Goal: Find specific page/section: Find specific page/section

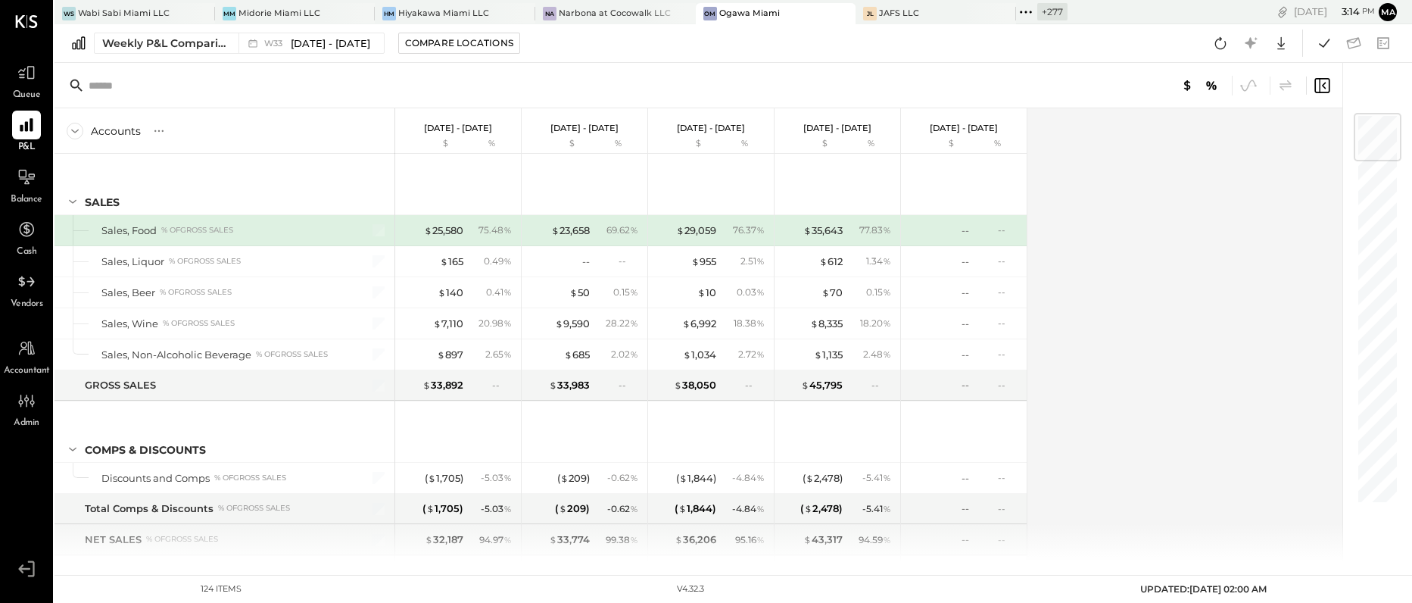
click at [1016, 13] on icon at bounding box center [1026, 12] width 20 height 20
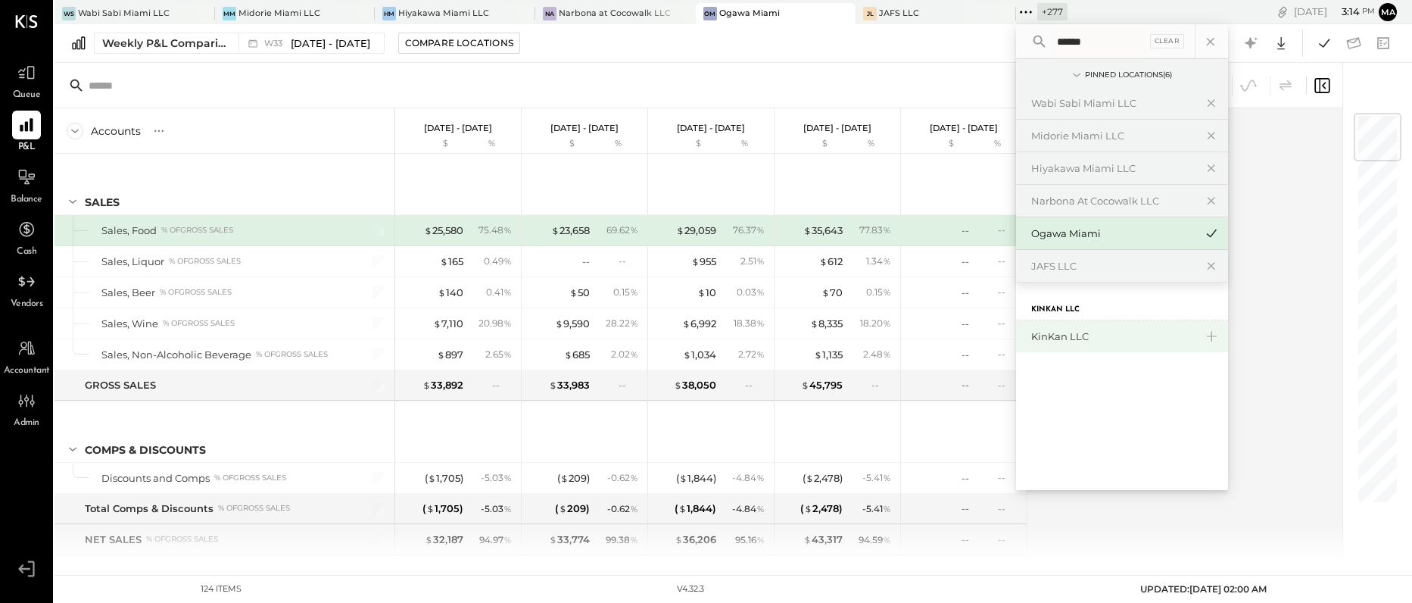
type input "******"
click at [1042, 332] on div "KinKan LLC" at bounding box center [1114, 336] width 164 height 14
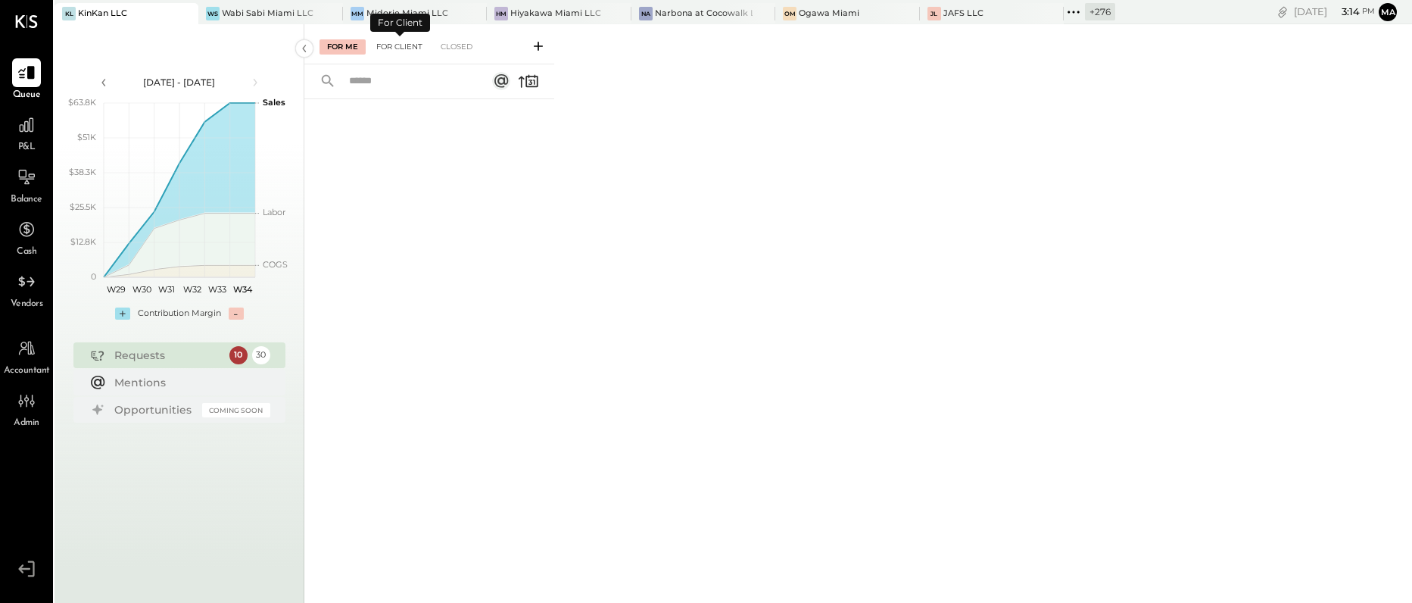
click at [402, 48] on div "For Client" at bounding box center [399, 46] width 61 height 15
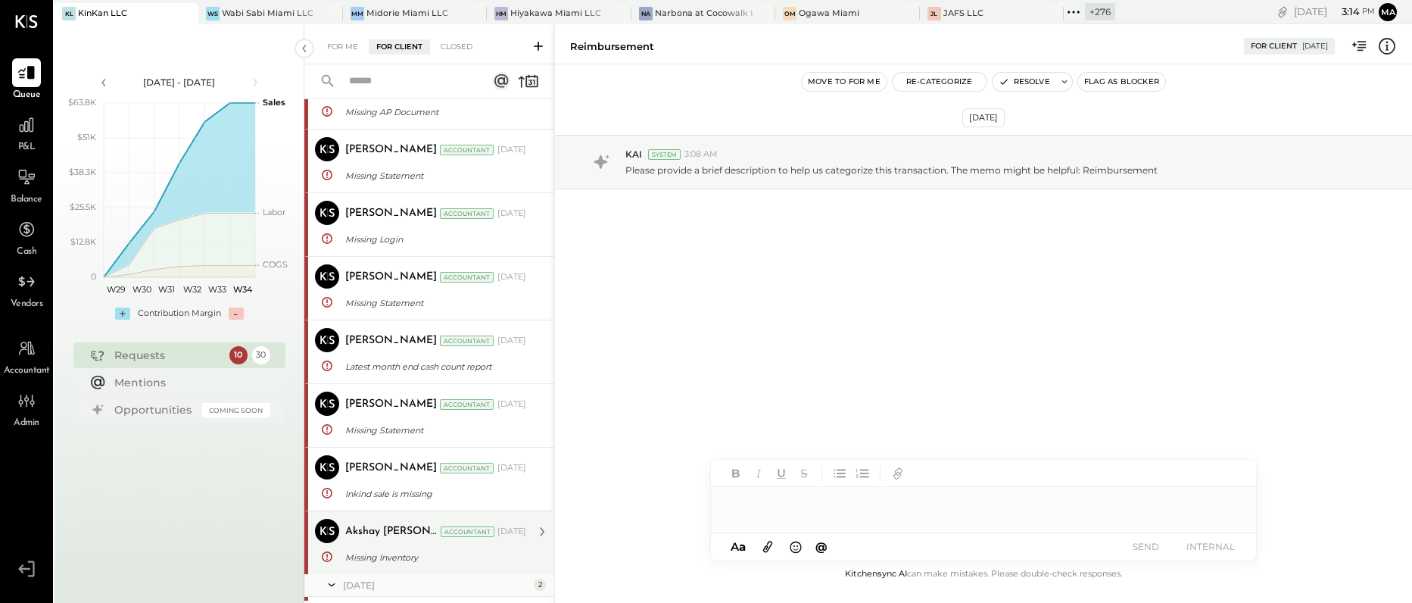
scroll to position [56, 0]
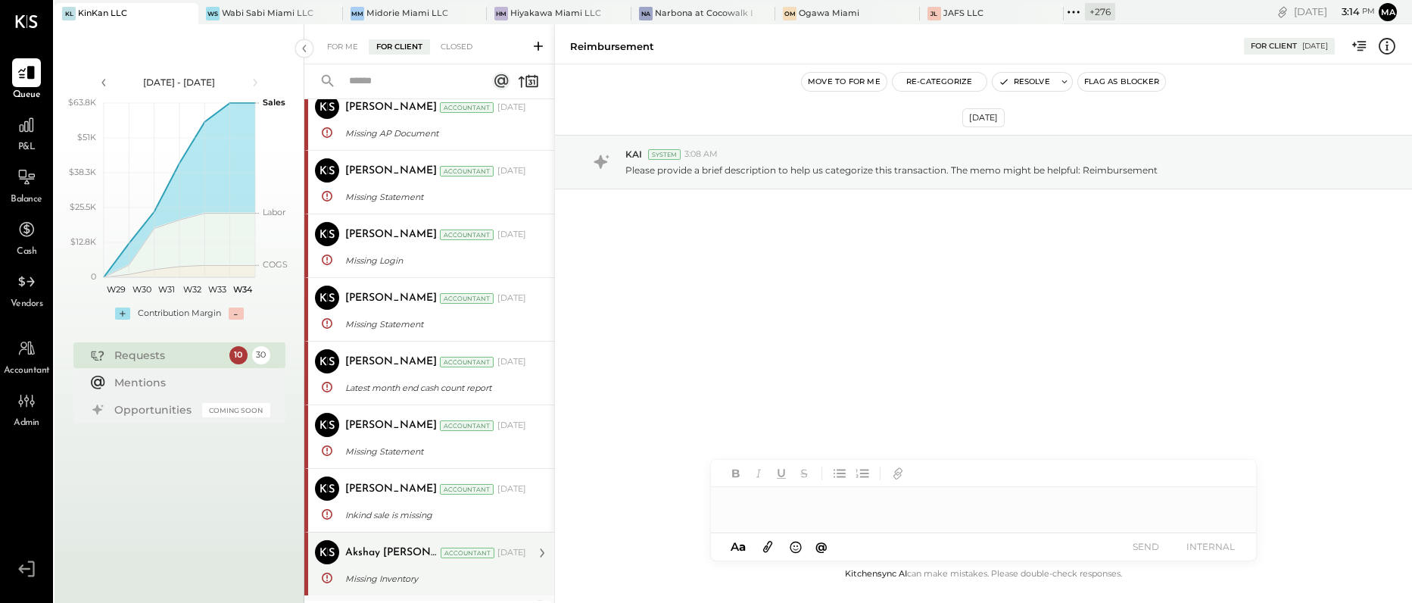
click at [366, 554] on div "Akshay [PERSON_NAME]" at bounding box center [391, 552] width 92 height 15
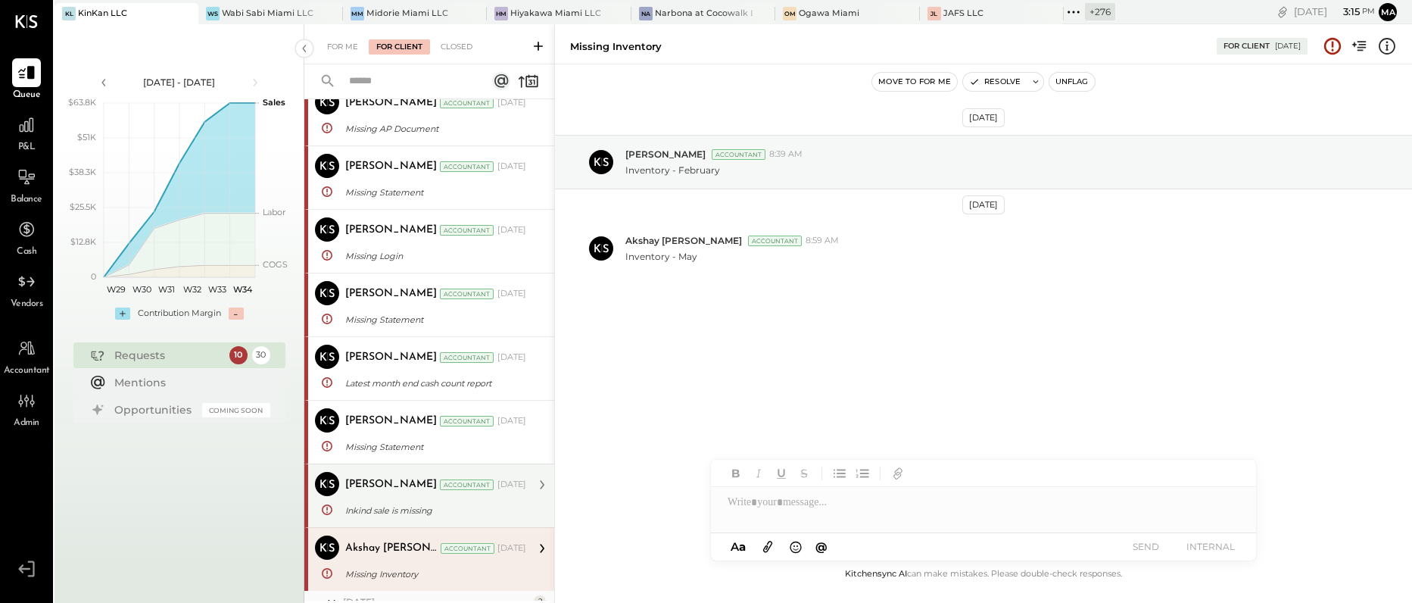
scroll to position [63, 0]
click at [396, 504] on div "Inkind sale is missing" at bounding box center [433, 508] width 176 height 15
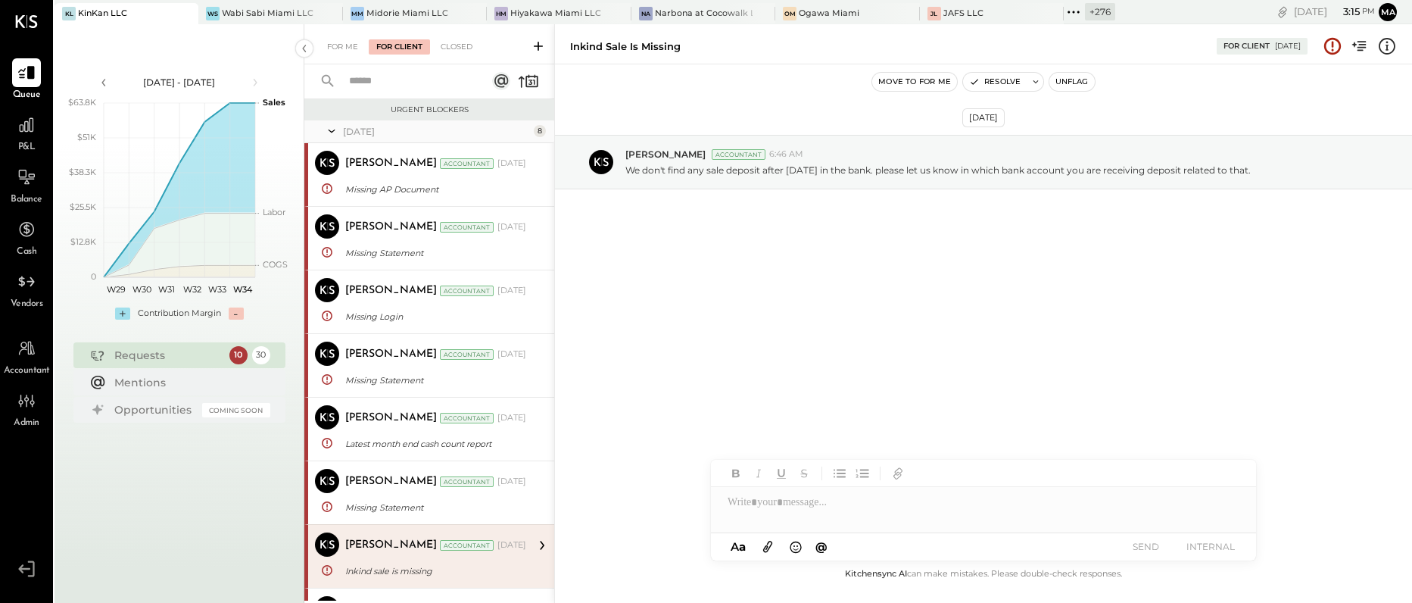
scroll to position [2, 0]
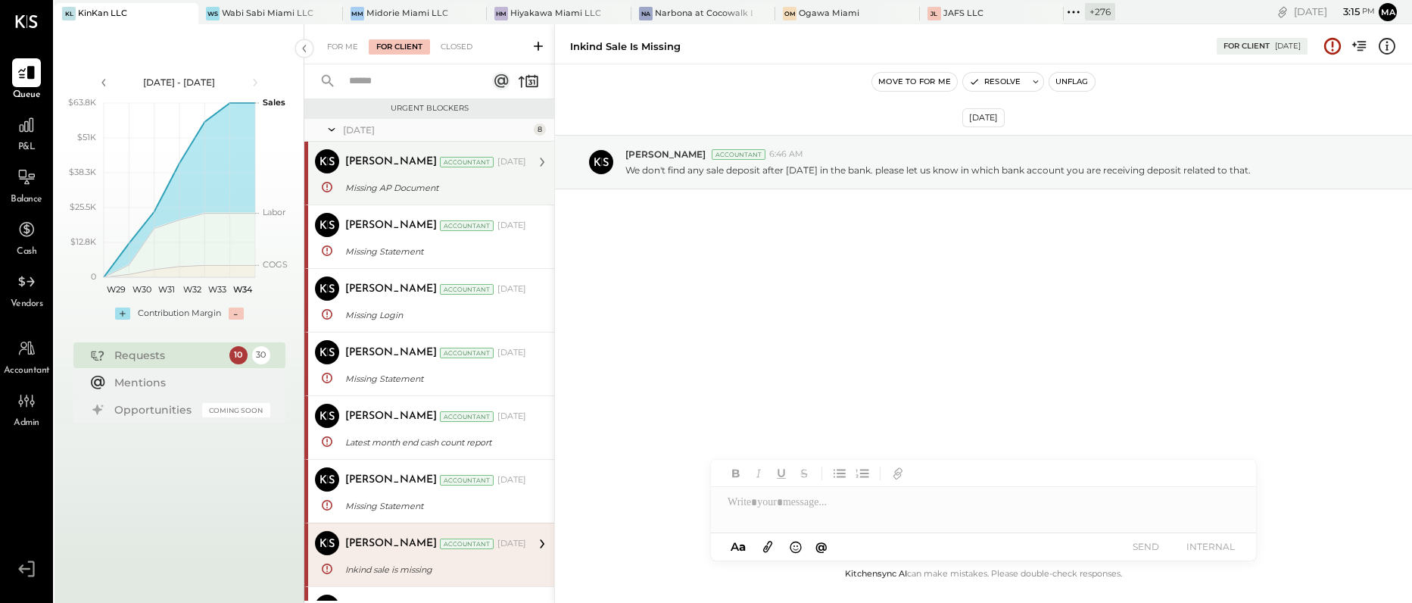
click at [397, 177] on div "[PERSON_NAME] Accountant [DATE] Missing AP Document Policy Document - Workers C…" at bounding box center [435, 173] width 181 height 48
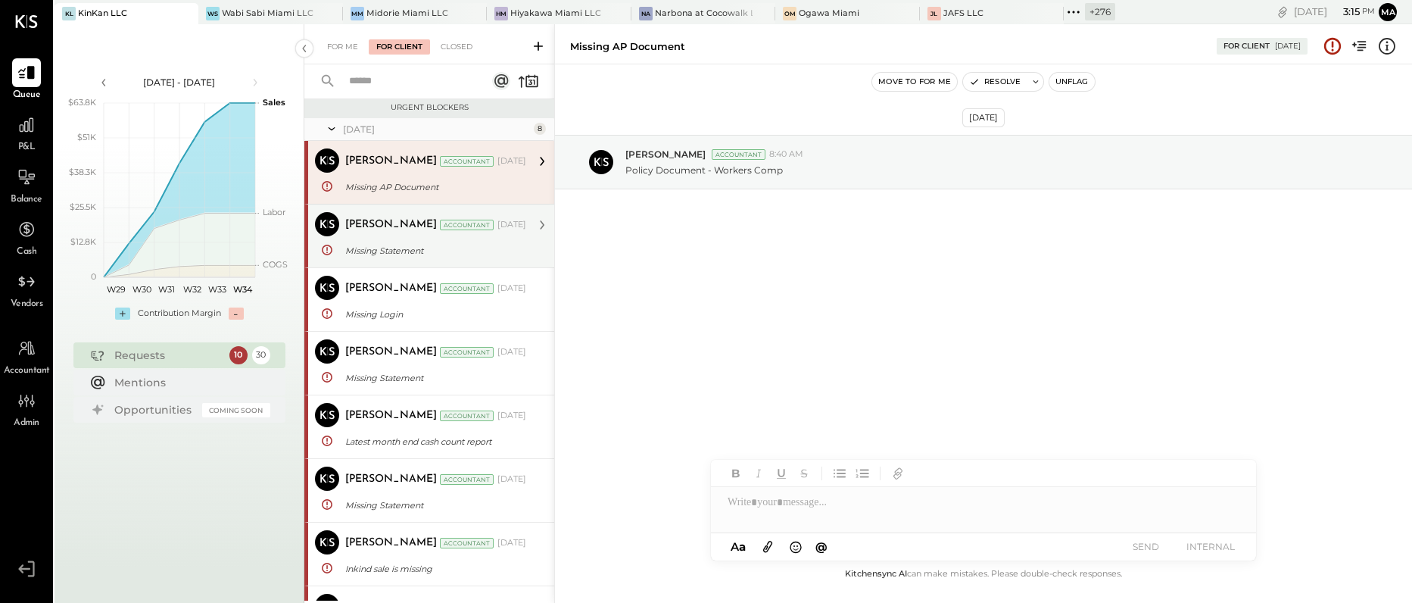
click at [388, 242] on div "Missing Statement" at bounding box center [433, 251] width 176 height 18
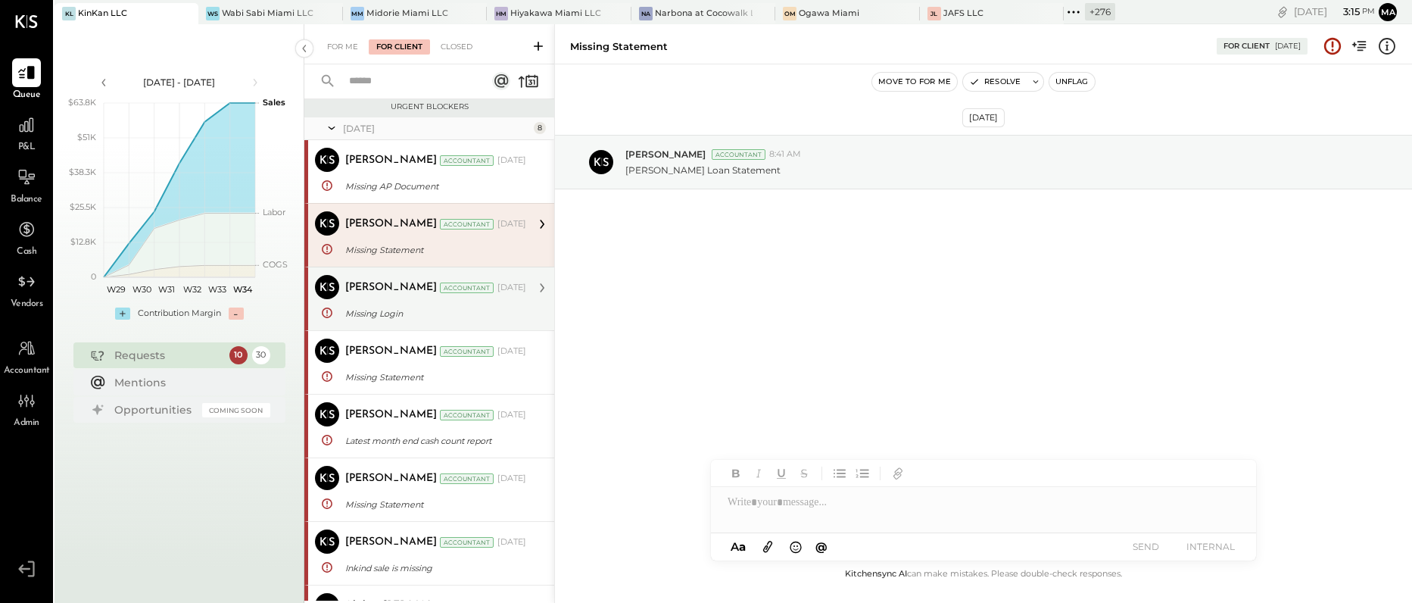
click at [384, 301] on div "[PERSON_NAME] Accountant [DATE] Missing Login Login - Capital One CC #4885" at bounding box center [435, 299] width 181 height 48
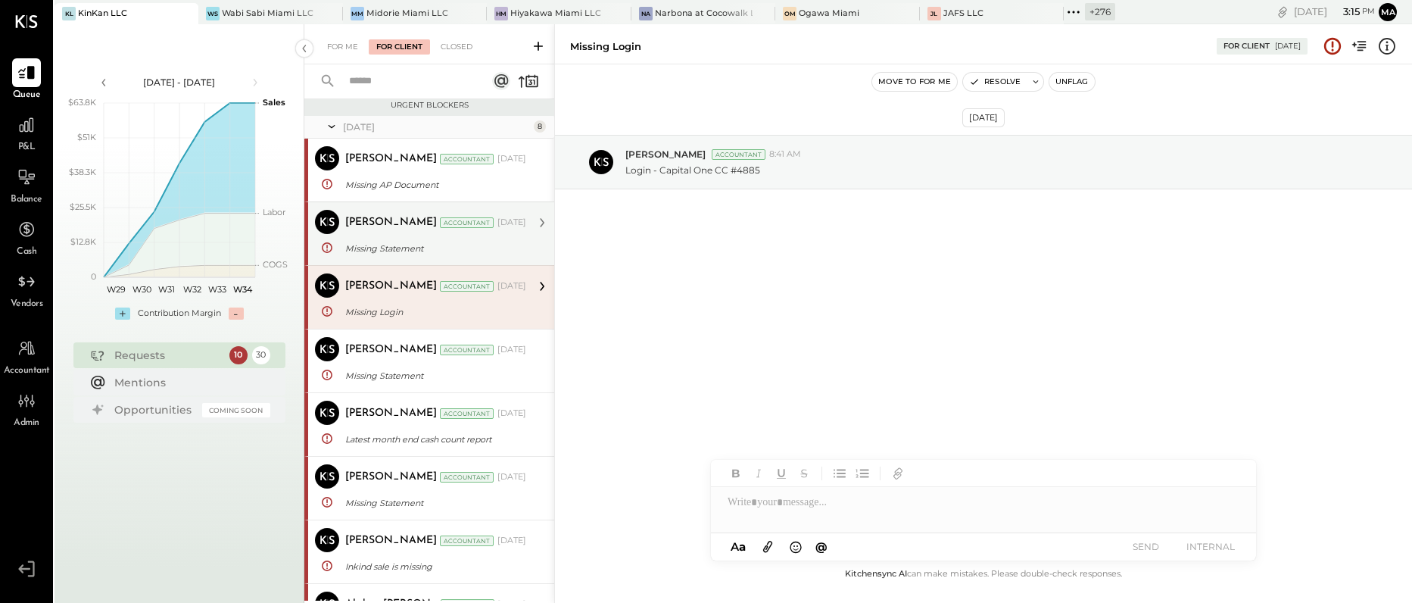
scroll to position [4, 0]
click at [1064, 9] on icon at bounding box center [1074, 12] width 20 height 20
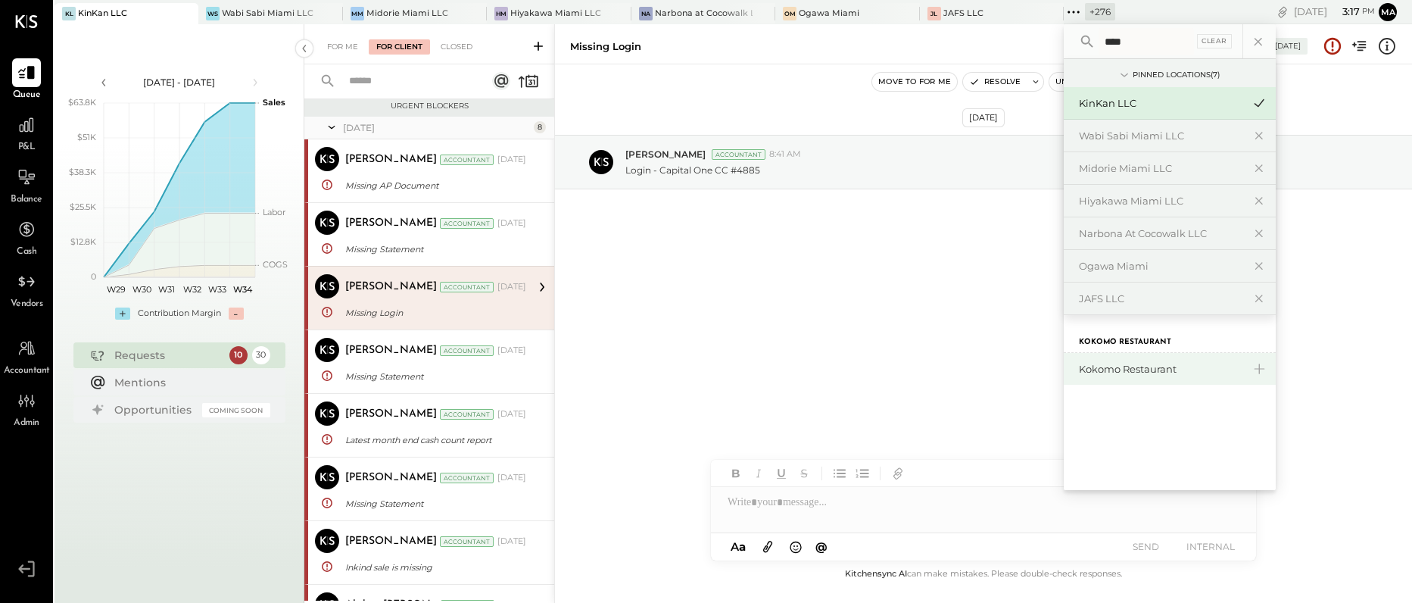
type input "****"
click at [1101, 365] on div "Kokomo Restaurant" at bounding box center [1161, 369] width 164 height 14
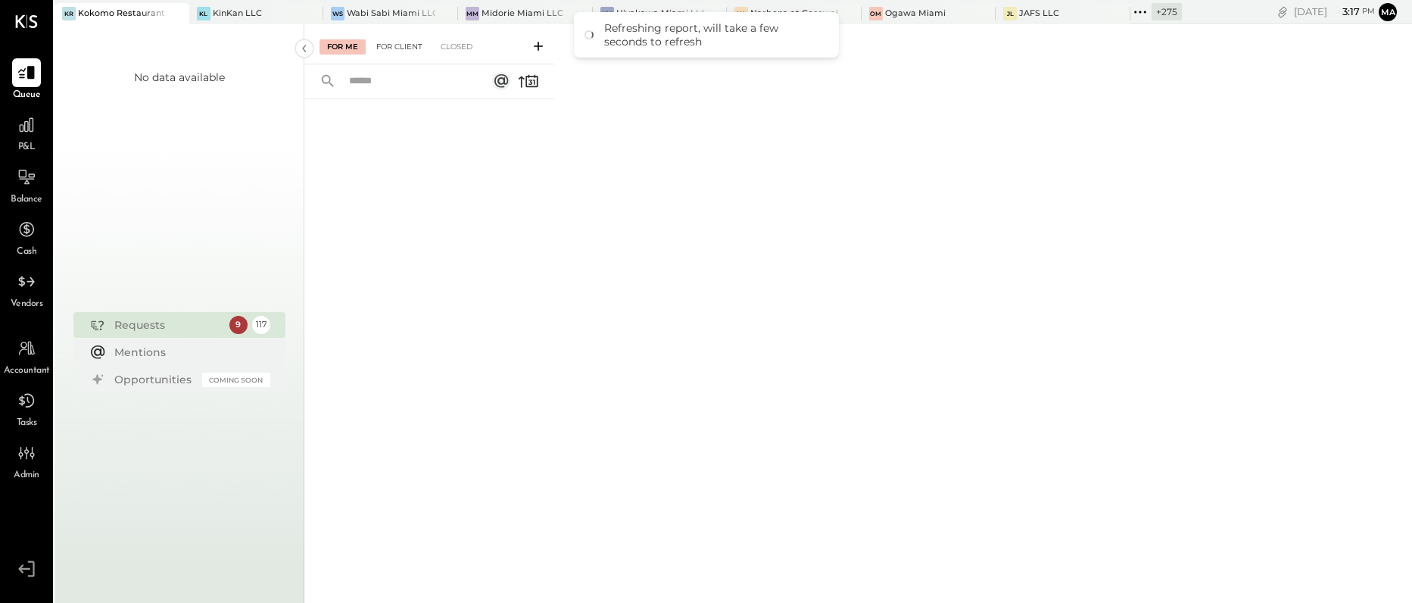
click at [410, 50] on div "For Client" at bounding box center [399, 46] width 61 height 15
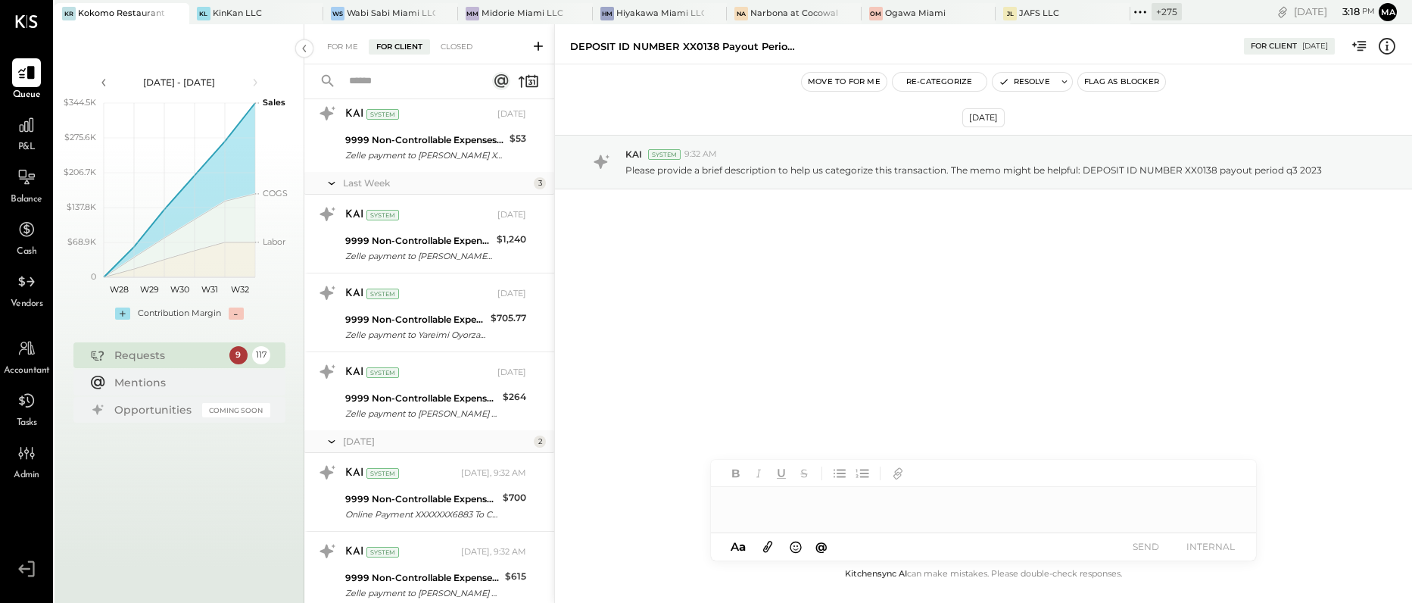
scroll to position [8580, 0]
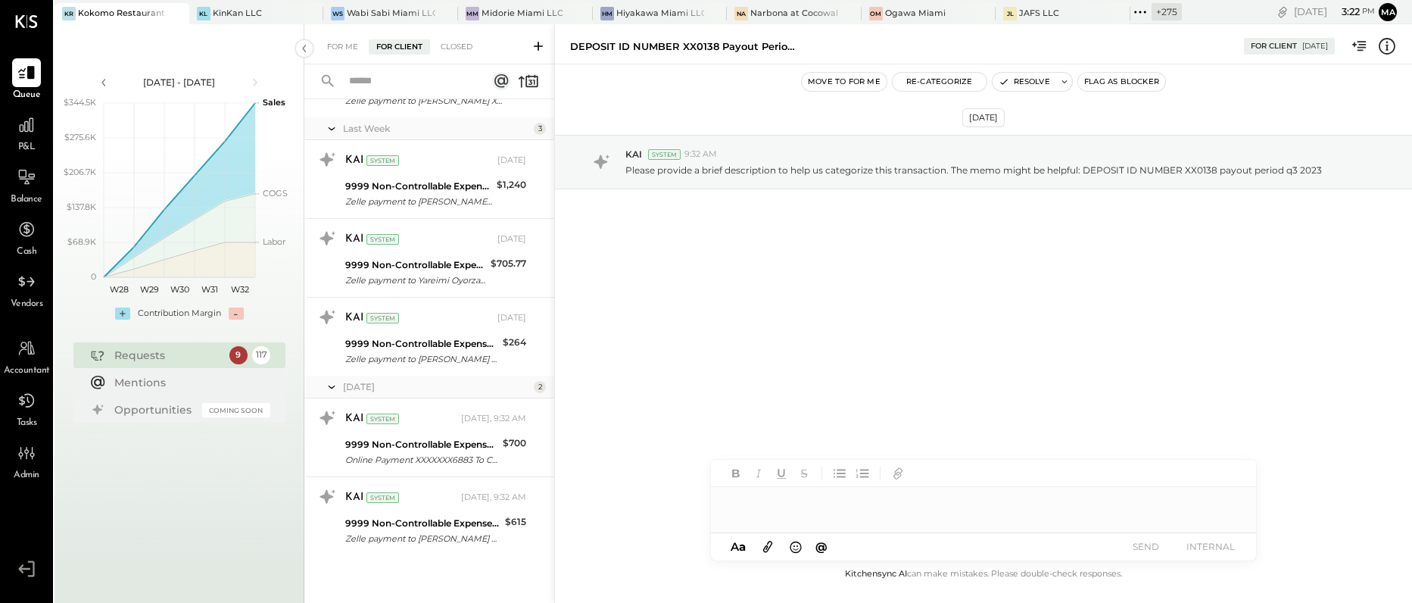
click at [1144, 11] on icon at bounding box center [1145, 12] width 2 height 2
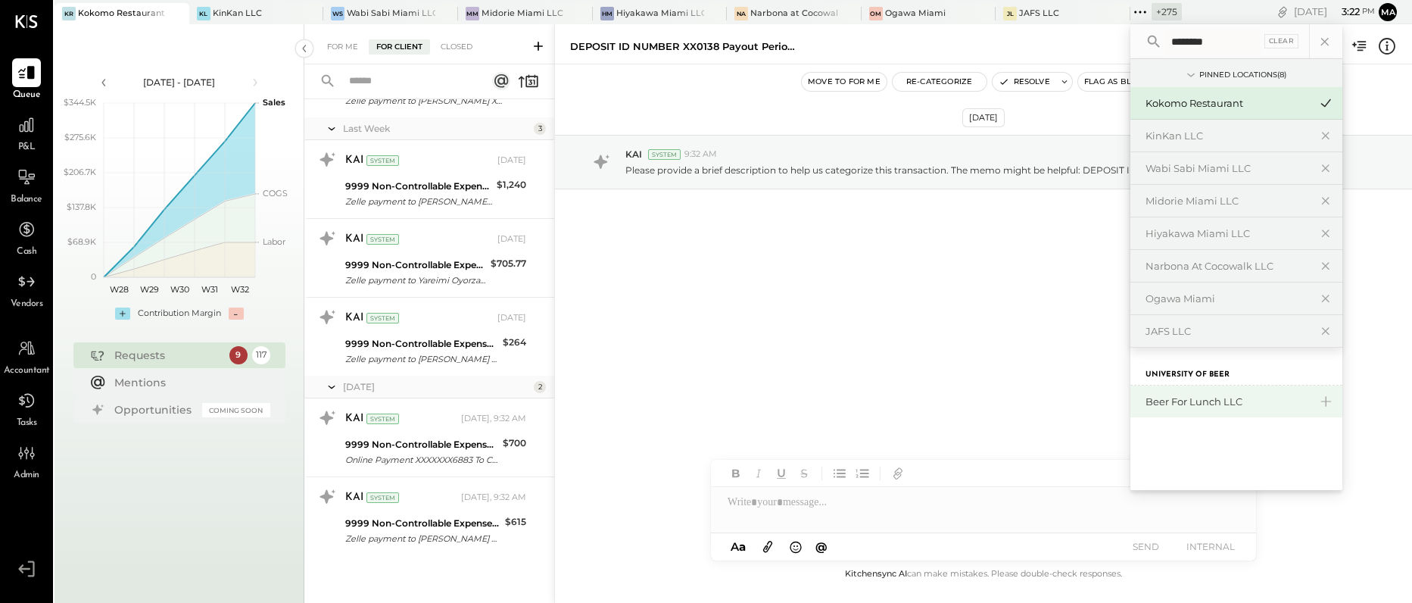
type input "********"
click at [1146, 396] on div "Beer for Lunch LLC" at bounding box center [1228, 402] width 164 height 14
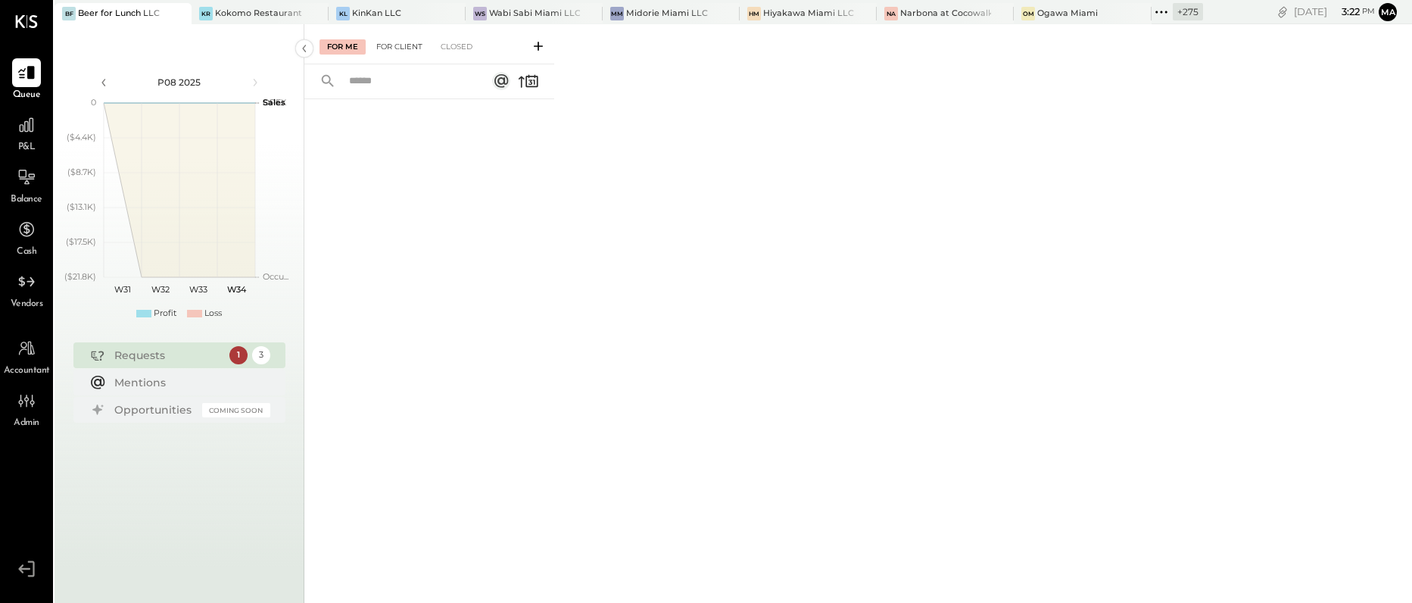
click at [395, 41] on div "For Client" at bounding box center [399, 46] width 61 height 15
